Goal: Transaction & Acquisition: Book appointment/travel/reservation

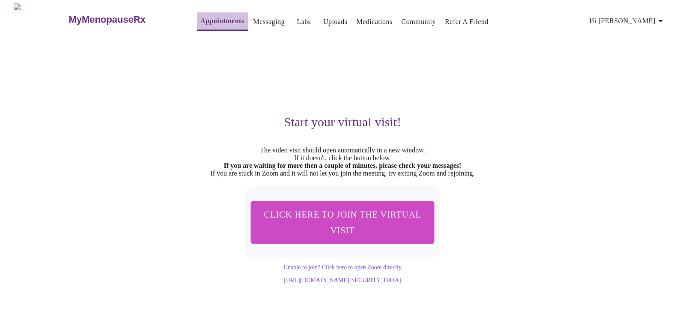
click at [200, 15] on link "Appointments" at bounding box center [222, 21] width 44 height 12
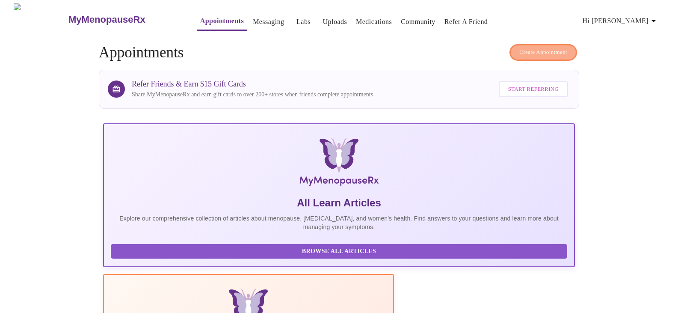
click at [522, 47] on span "Create Appointment" at bounding box center [543, 52] width 48 height 10
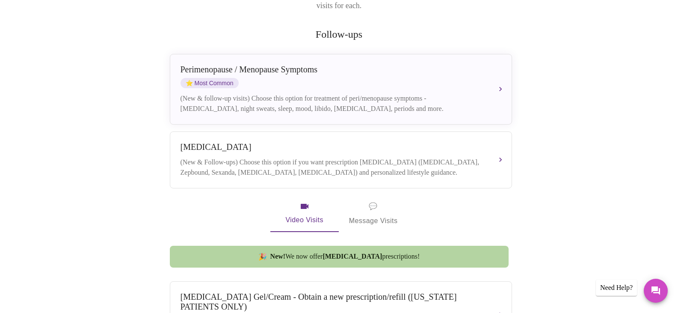
scroll to position [149, 0]
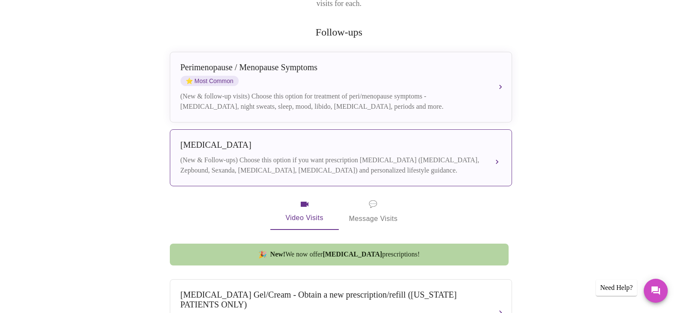
click at [345, 155] on div "(New & Follow-ups) Choose this option if you want prescription [MEDICAL_DATA] (…" at bounding box center [333, 165] width 304 height 21
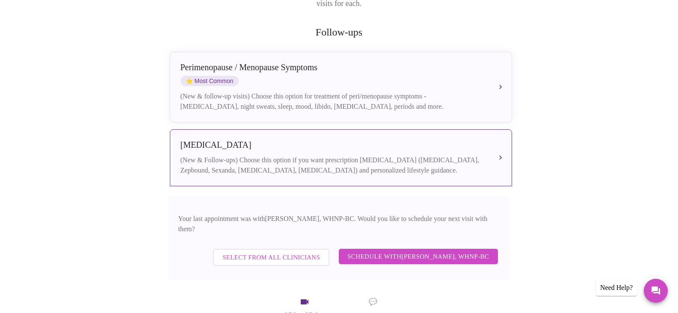
click at [416, 251] on span "Schedule with [PERSON_NAME], WHNP-BC" at bounding box center [418, 256] width 142 height 11
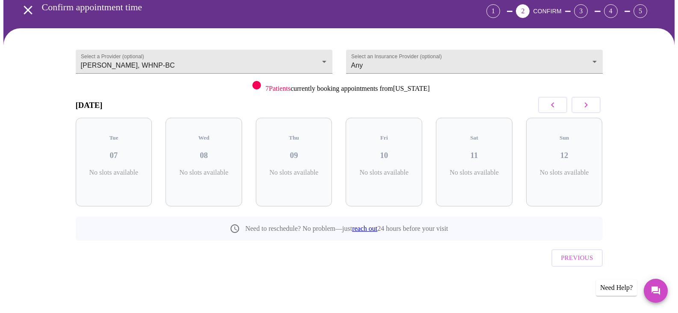
scroll to position [24, 0]
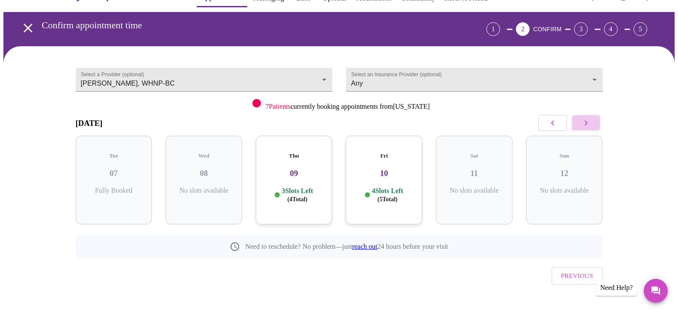
click at [587, 121] on icon "button" at bounding box center [586, 123] width 10 height 10
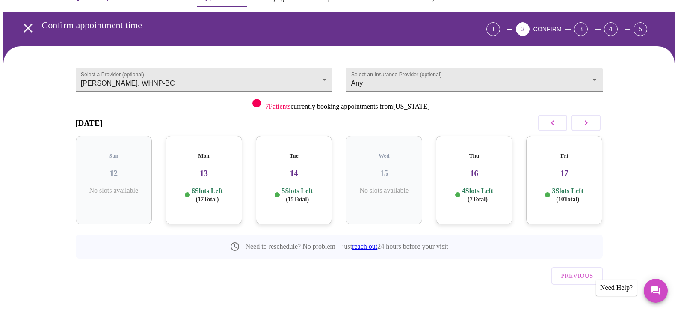
click at [587, 121] on icon "button" at bounding box center [586, 123] width 10 height 10
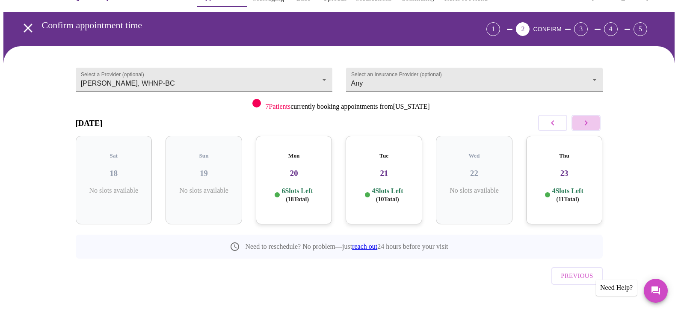
click at [587, 121] on icon "button" at bounding box center [586, 123] width 10 height 10
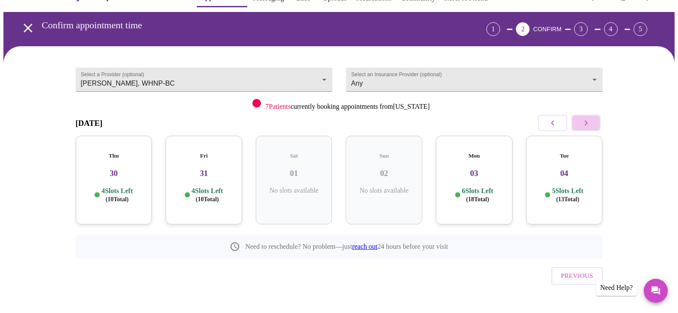
click at [587, 121] on icon "button" at bounding box center [586, 123] width 10 height 10
click at [588, 122] on icon "button" at bounding box center [586, 123] width 10 height 10
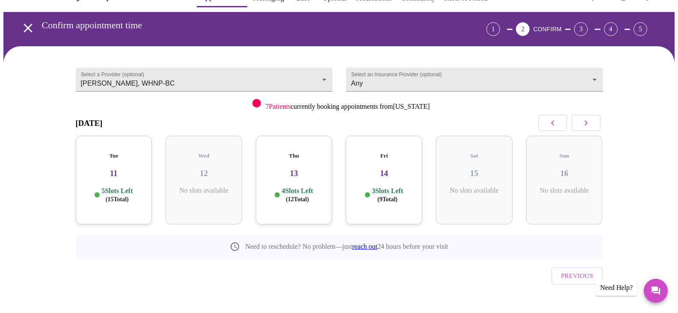
click at [552, 121] on icon "button" at bounding box center [553, 123] width 10 height 10
click at [563, 169] on h3 "10" at bounding box center [564, 173] width 63 height 9
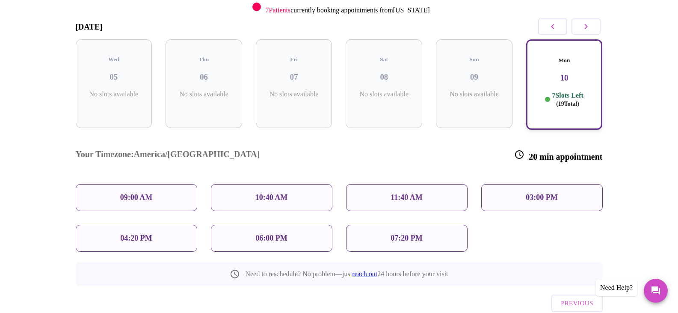
scroll to position [121, 0]
click at [139, 192] on p "09:00 AM" at bounding box center [136, 196] width 33 height 9
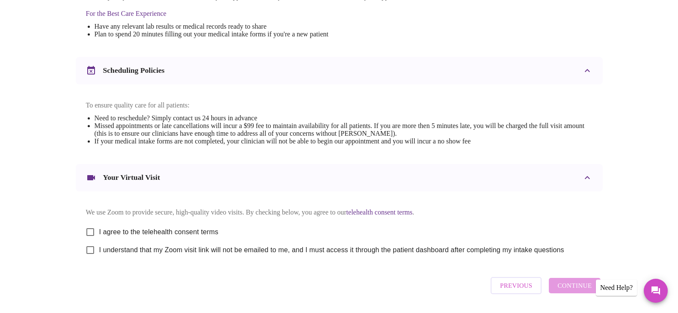
scroll to position [308, 0]
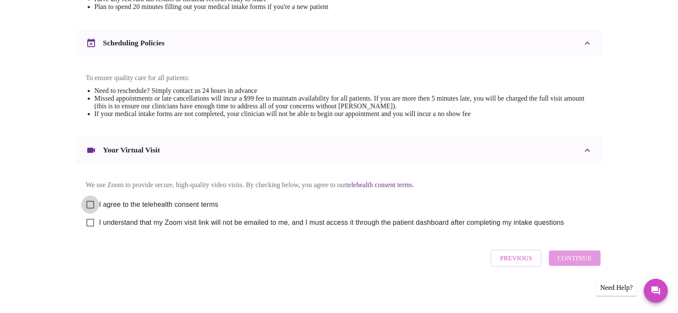
click at [93, 201] on input "I agree to the telehealth consent terms" at bounding box center [90, 205] width 18 height 18
checkbox input "true"
click at [91, 224] on input "I understand that my Zoom visit link will not be emailed to me, and I must acce…" at bounding box center [90, 222] width 18 height 18
checkbox input "true"
click at [570, 260] on span "Continue" at bounding box center [574, 257] width 34 height 11
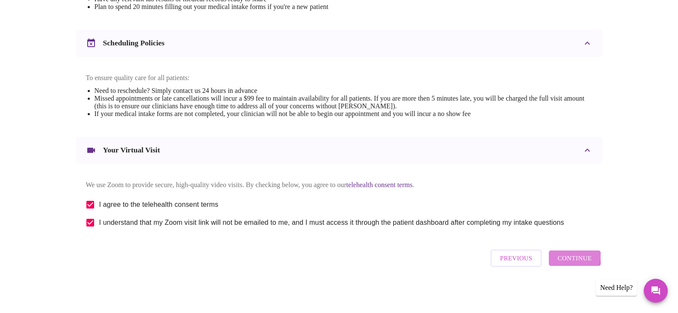
scroll to position [51, 0]
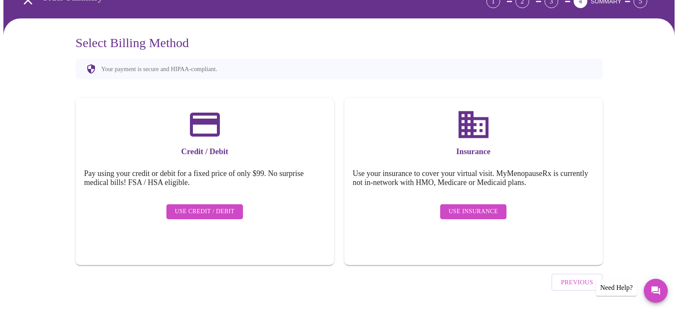
click at [462, 206] on span "Use Insurance" at bounding box center [473, 211] width 49 height 11
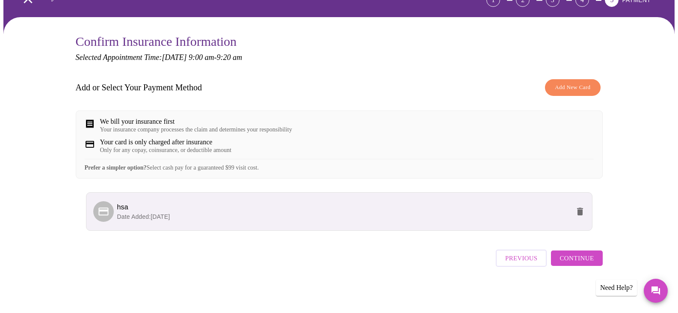
scroll to position [60, 0]
click at [575, 263] on span "Continue" at bounding box center [577, 257] width 34 height 11
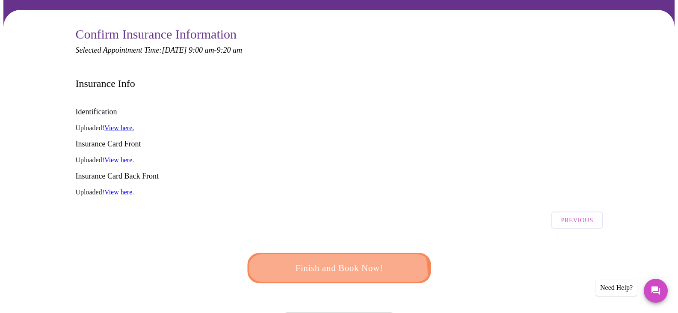
click at [338, 260] on span "Finish and Book Now!" at bounding box center [339, 268] width 158 height 16
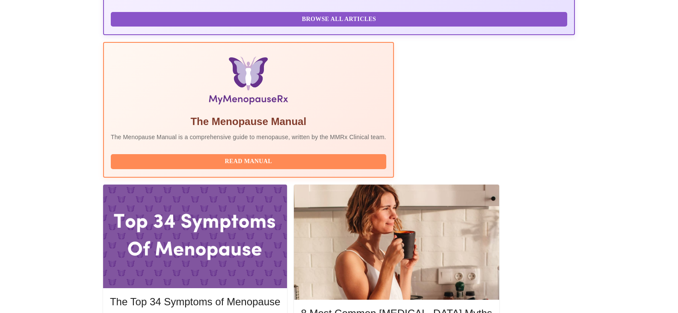
scroll to position [248, 0]
